Goal: Information Seeking & Learning: Learn about a topic

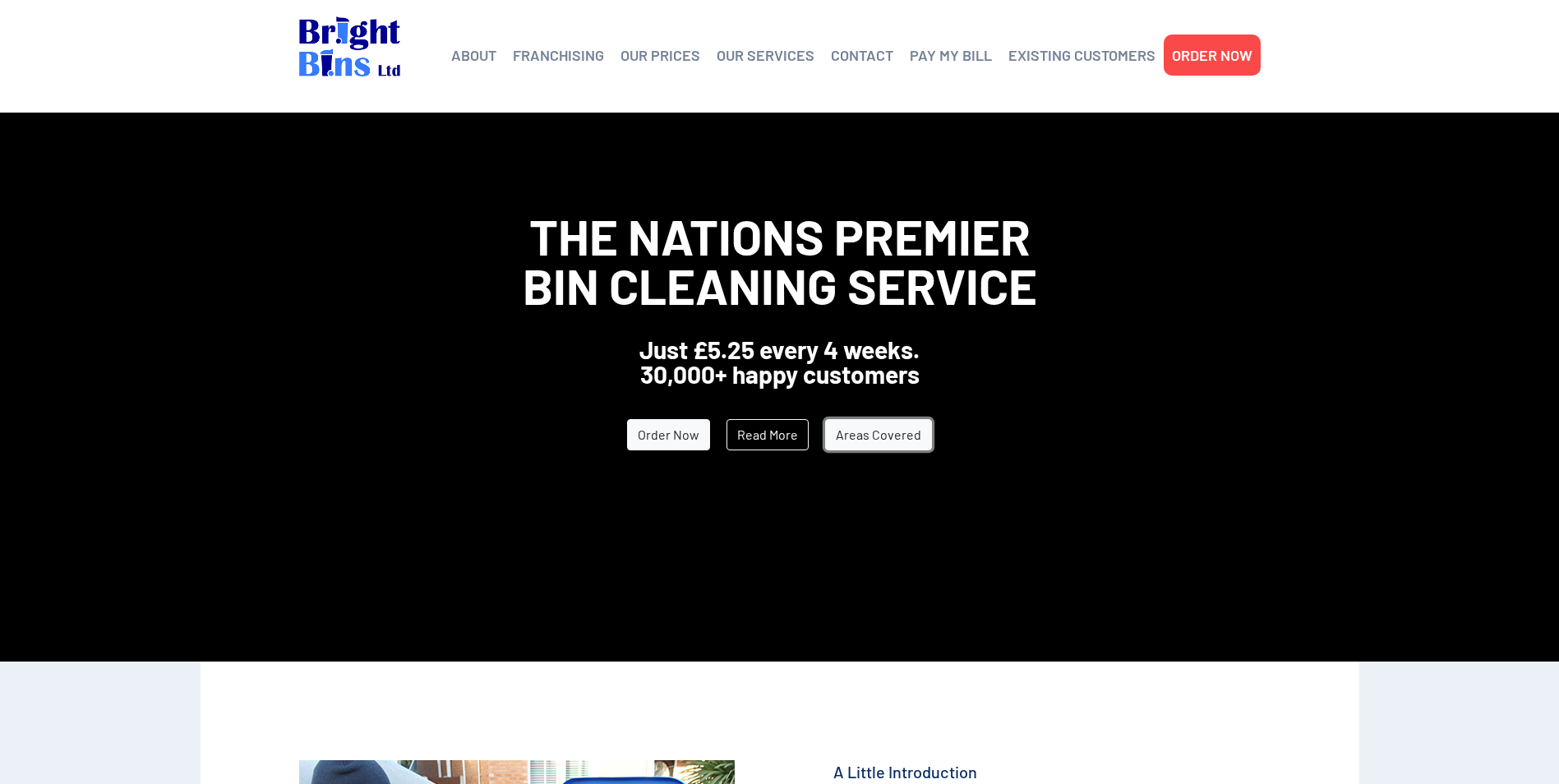
click at [857, 434] on link "Areas Covered" at bounding box center [878, 434] width 107 height 31
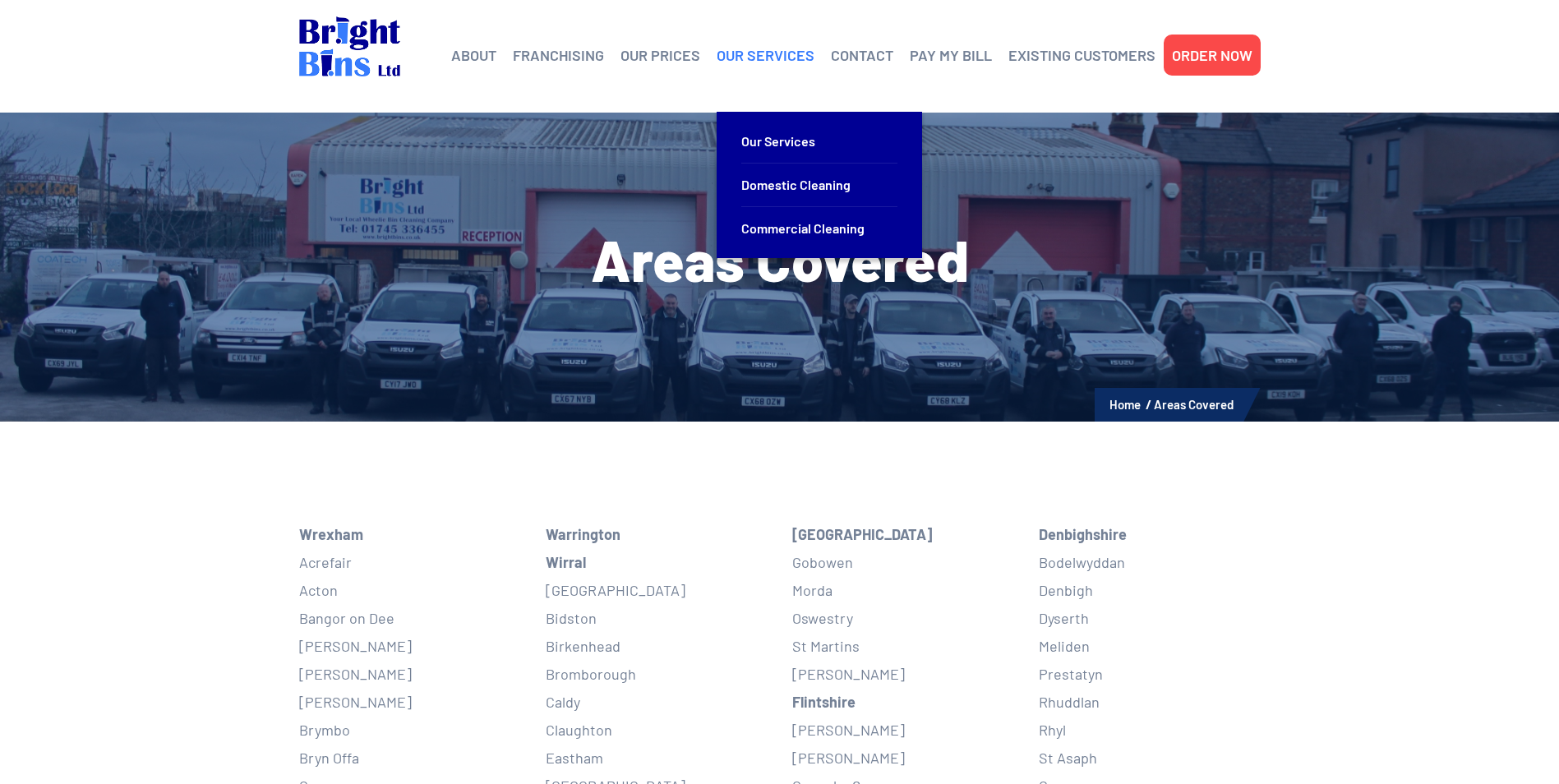
click at [766, 55] on link "OUR SERVICES" at bounding box center [765, 55] width 98 height 25
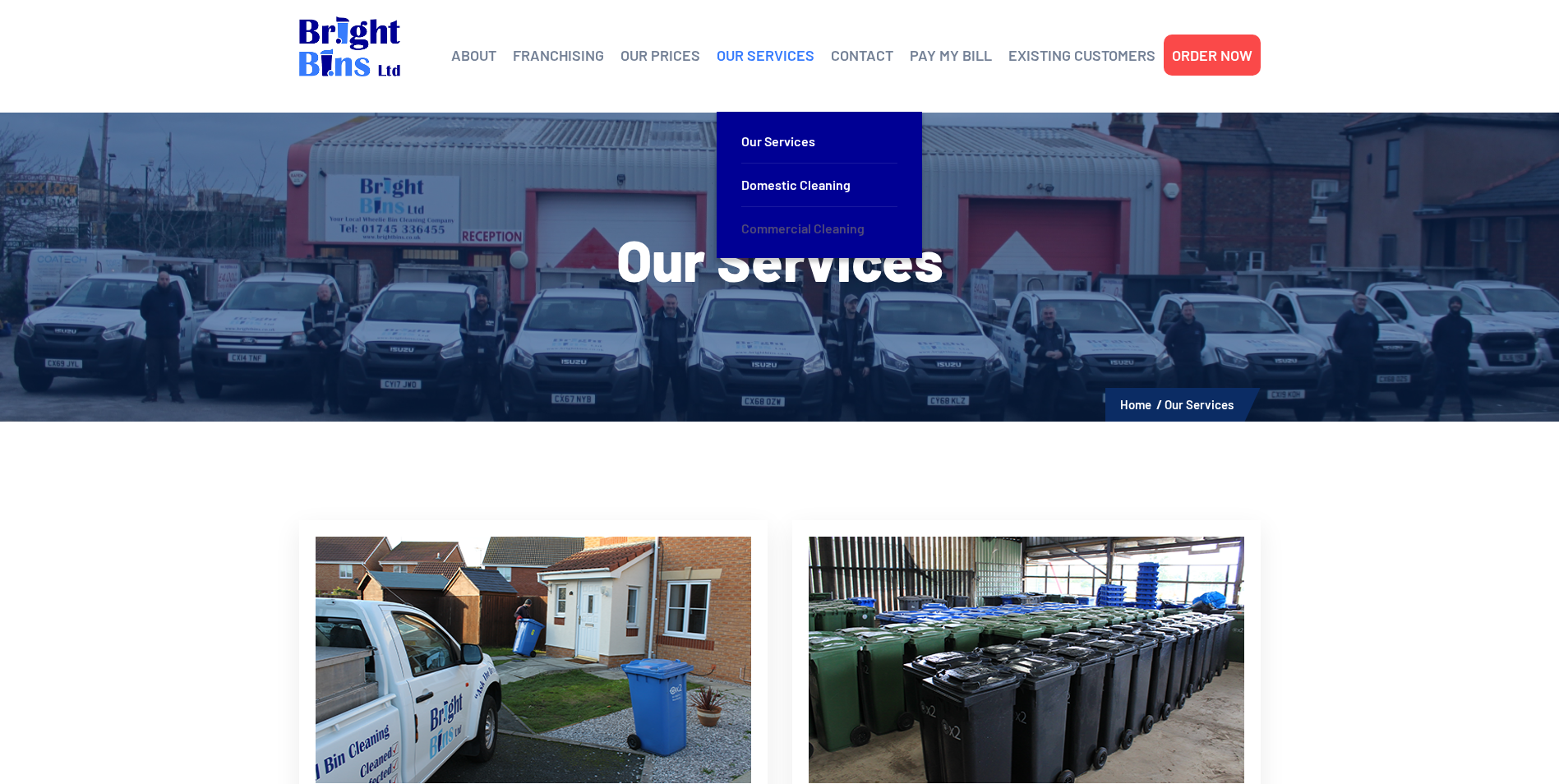
click at [762, 219] on link "Commercial Cleaning" at bounding box center [819, 228] width 156 height 43
